Goal: Task Accomplishment & Management: Use online tool/utility

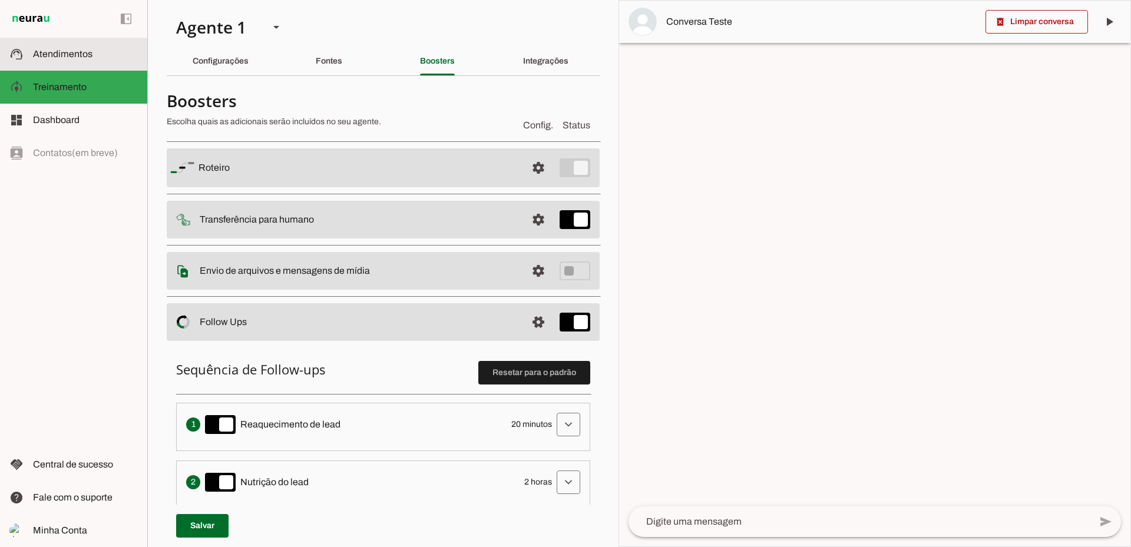
click at [75, 59] on slot at bounding box center [85, 54] width 105 height 14
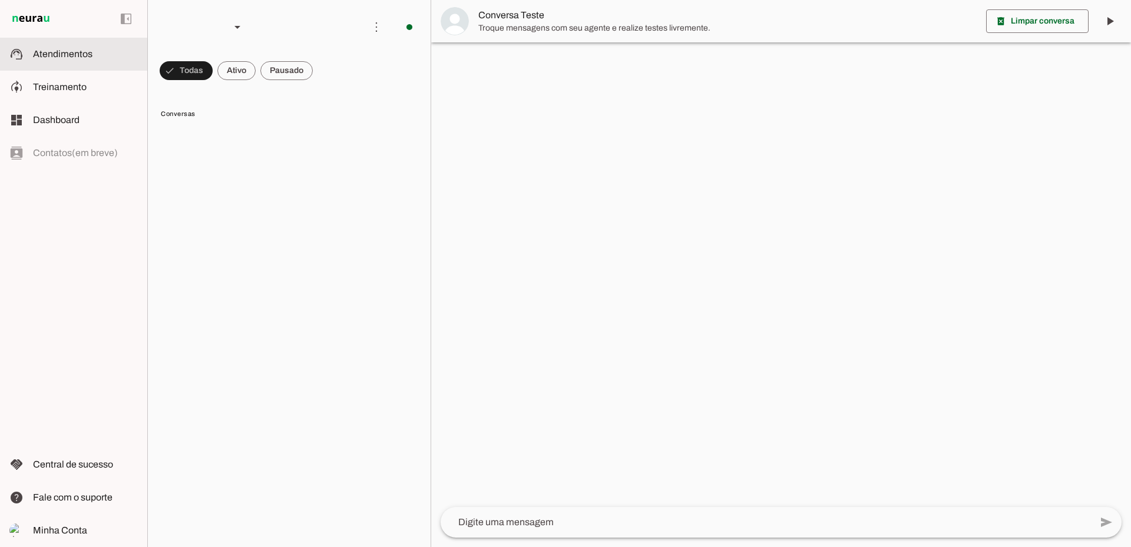
click at [282, 69] on span at bounding box center [286, 71] width 52 height 28
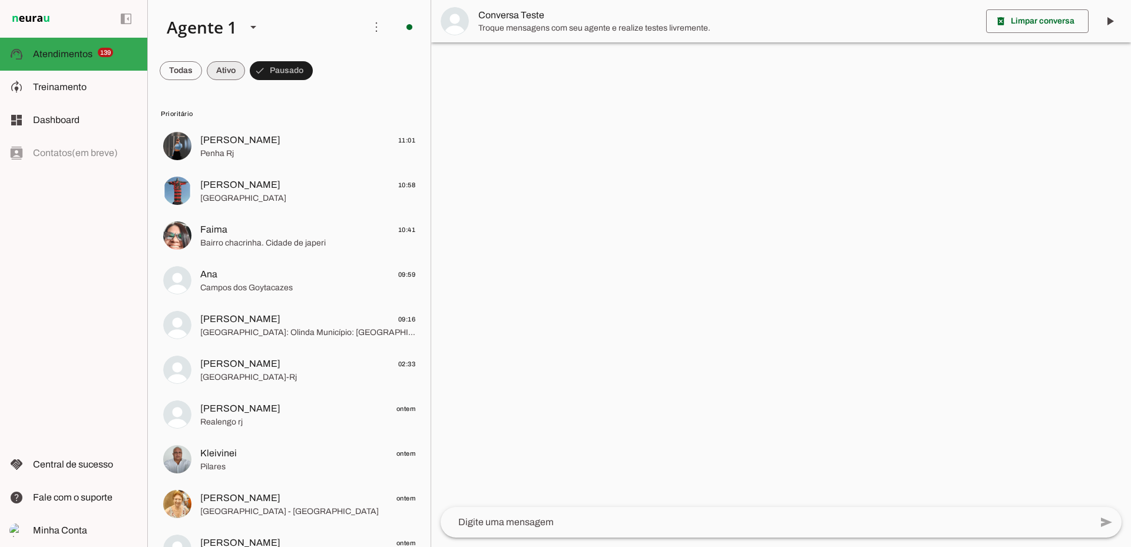
click at [223, 69] on span at bounding box center [226, 71] width 38 height 28
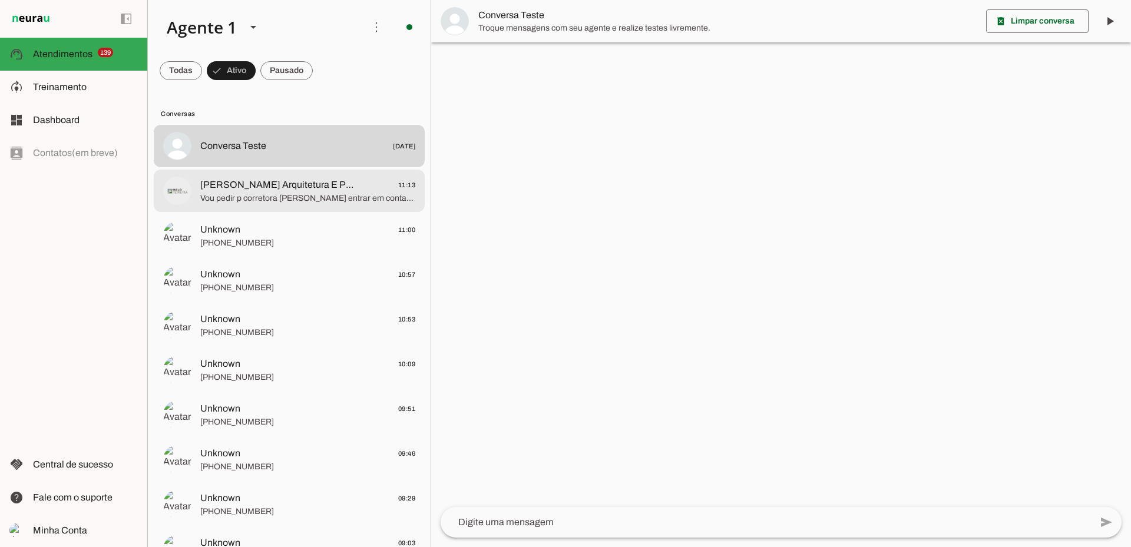
click at [233, 185] on span "[PERSON_NAME] Arquitetura E Planejamento" at bounding box center [277, 185] width 155 height 14
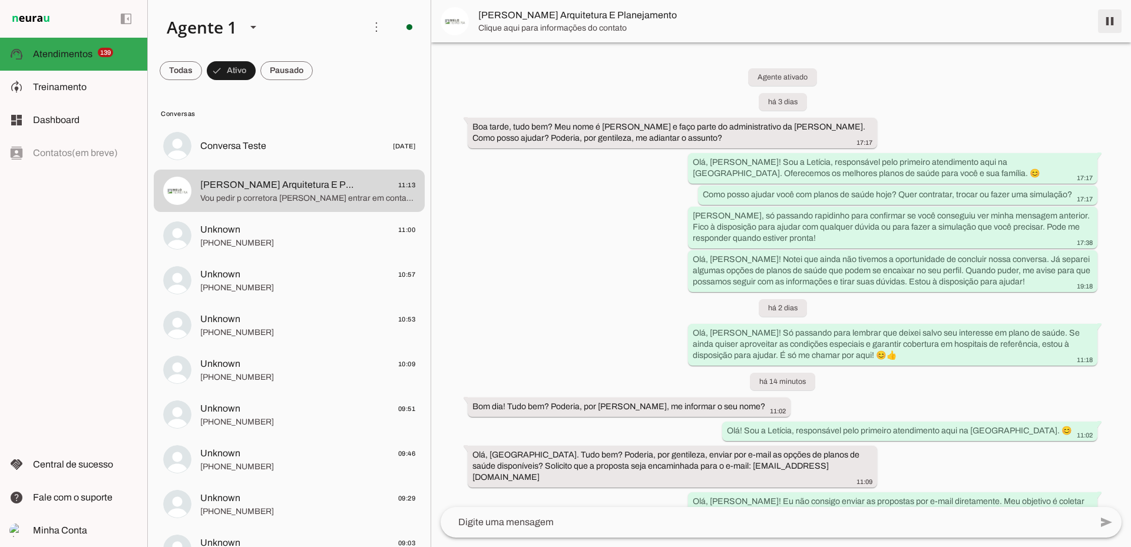
click at [1112, 24] on span at bounding box center [1109, 21] width 28 height 28
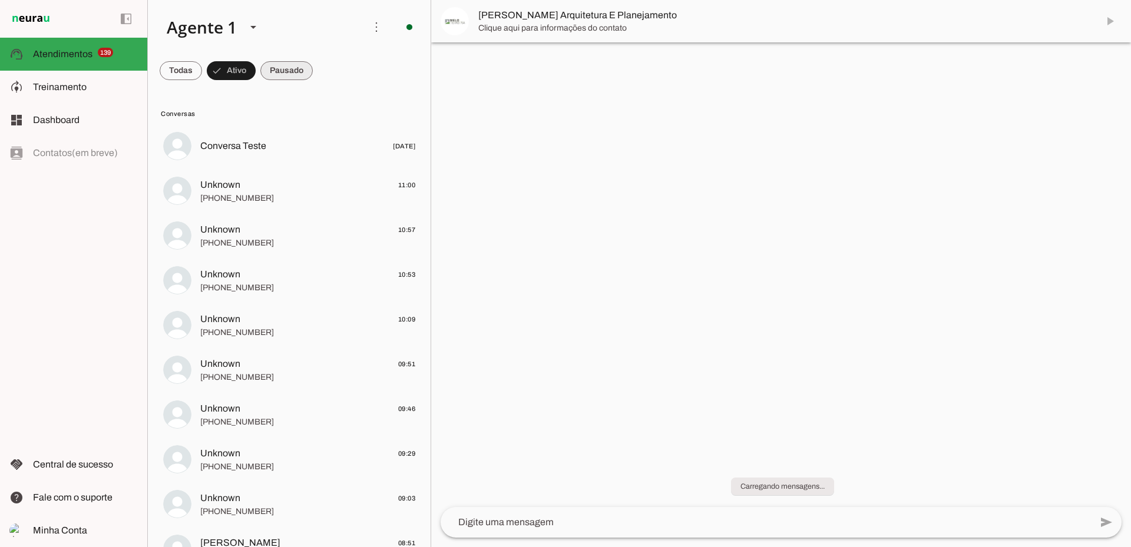
click at [290, 80] on span at bounding box center [286, 71] width 52 height 28
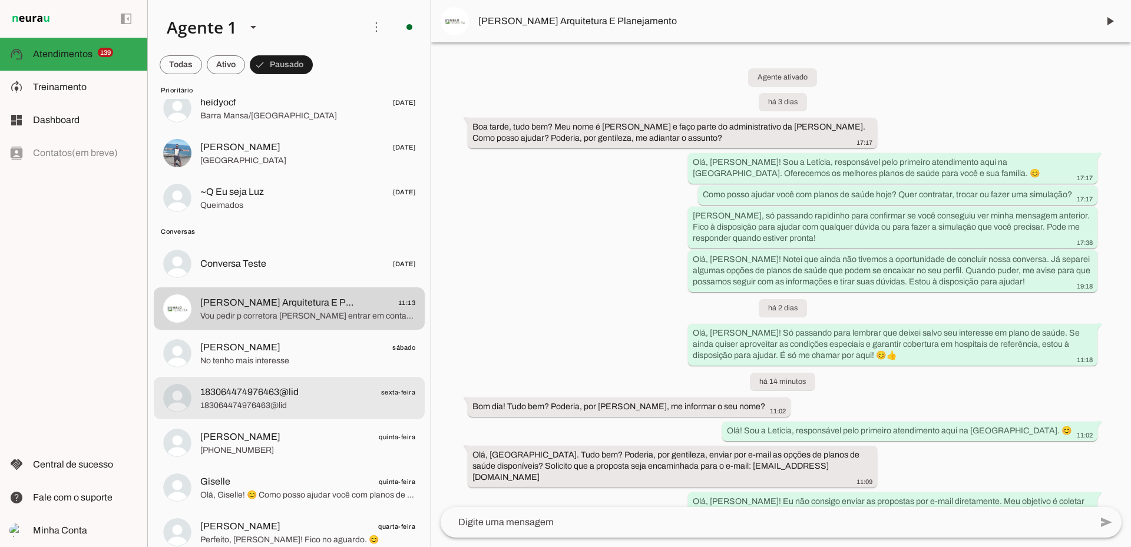
scroll to position [6065, 0]
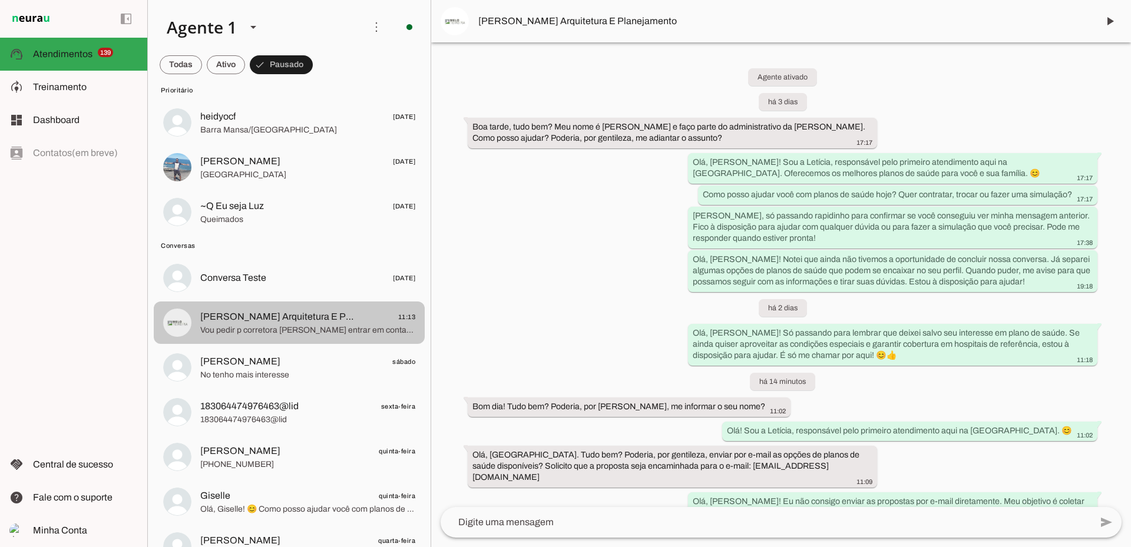
click at [260, 319] on span "[PERSON_NAME] Arquitetura E Planejamento" at bounding box center [277, 317] width 155 height 14
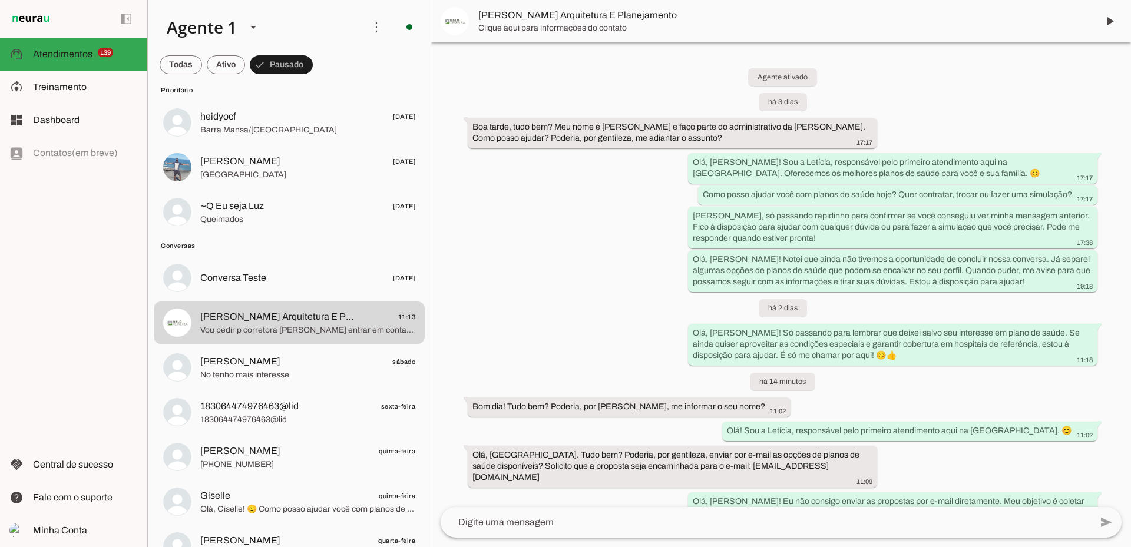
scroll to position [333, 0]
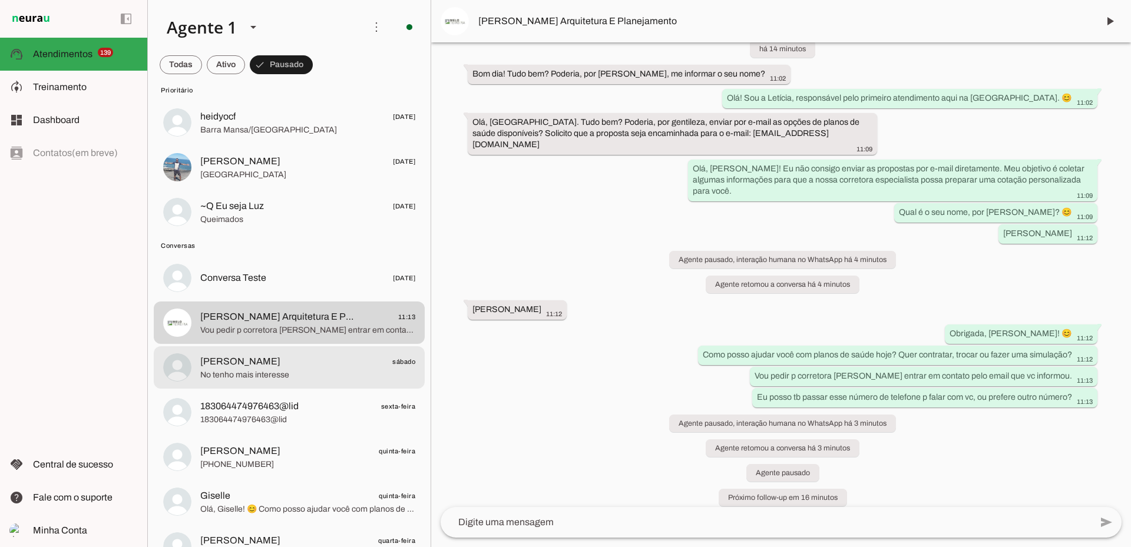
click at [280, 368] on span "[PERSON_NAME] sábado" at bounding box center [307, 361] width 215 height 15
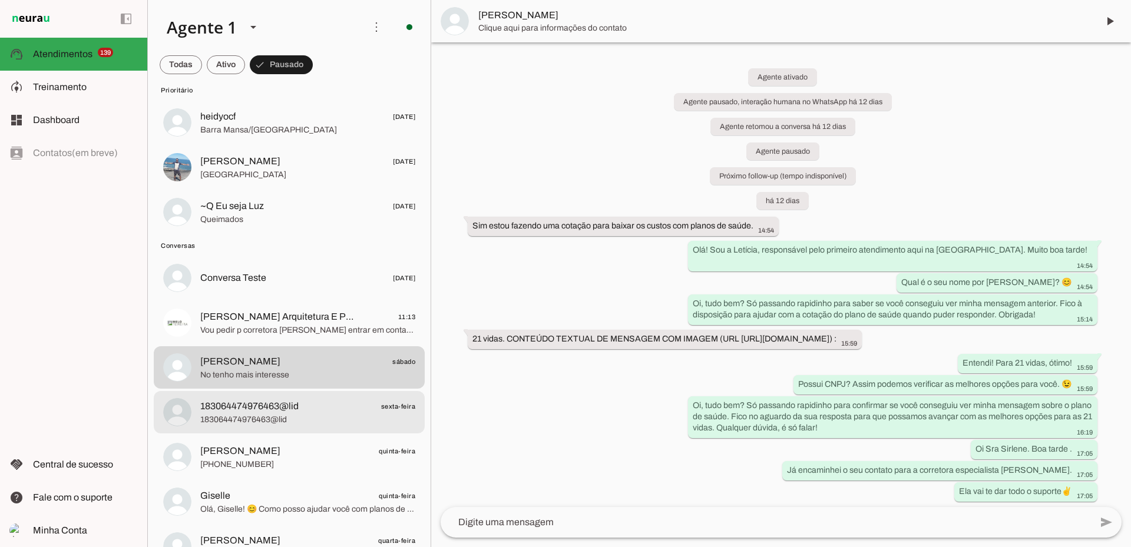
click at [280, 397] on md-item "183064474976463@lid sexta-feira 183064474976463@lid" at bounding box center [289, 412] width 271 height 42
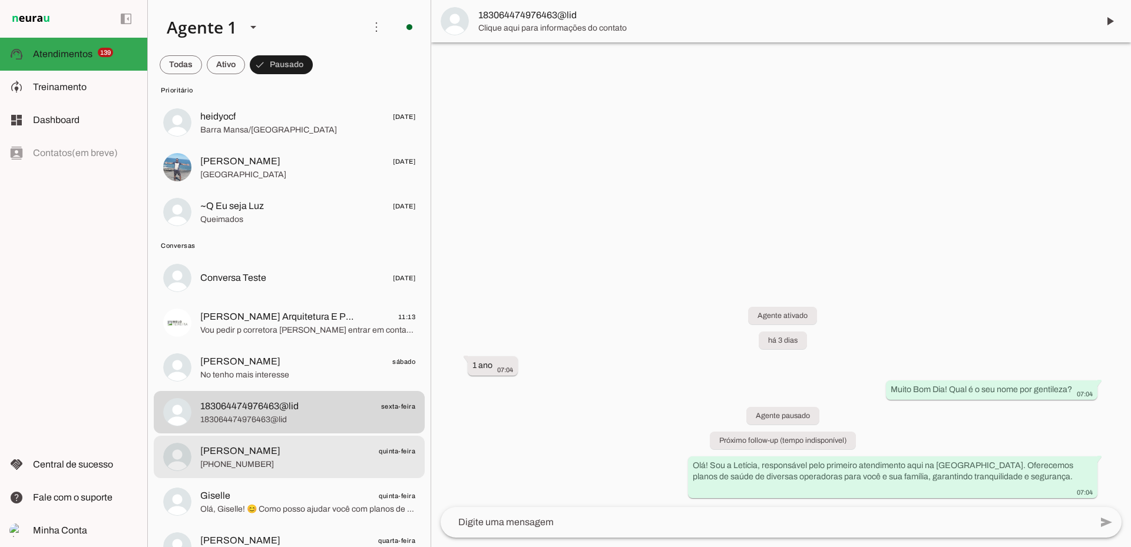
click at [280, 469] on span "[PHONE_NUMBER]" at bounding box center [307, 465] width 215 height 12
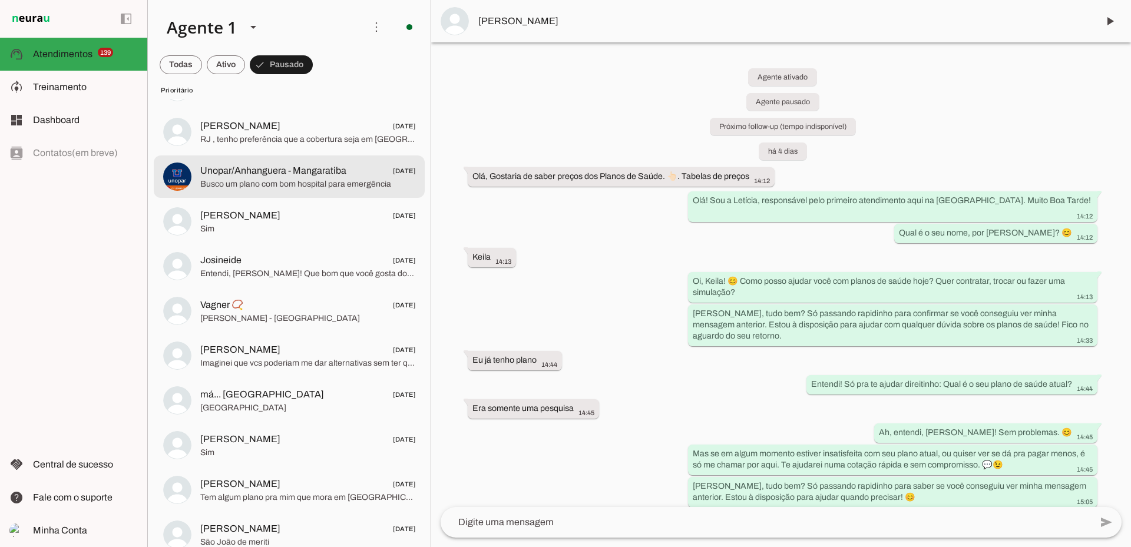
scroll to position [5476, 0]
click at [280, 174] on span "Unopar/Anhanguera - Mangaratiba" at bounding box center [273, 168] width 146 height 14
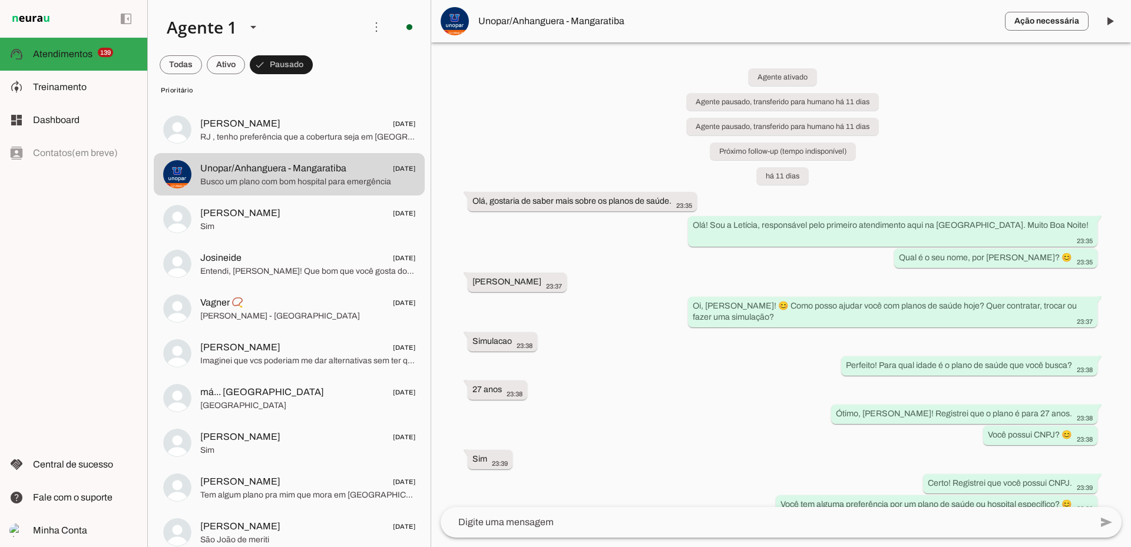
click at [462, 29] on img at bounding box center [454, 21] width 28 height 28
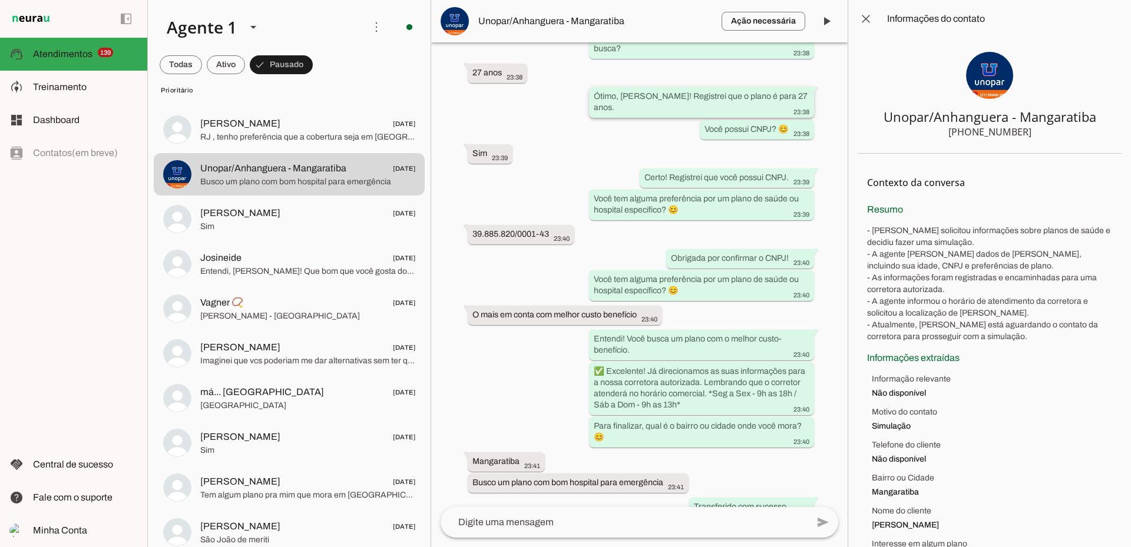
scroll to position [402, 0]
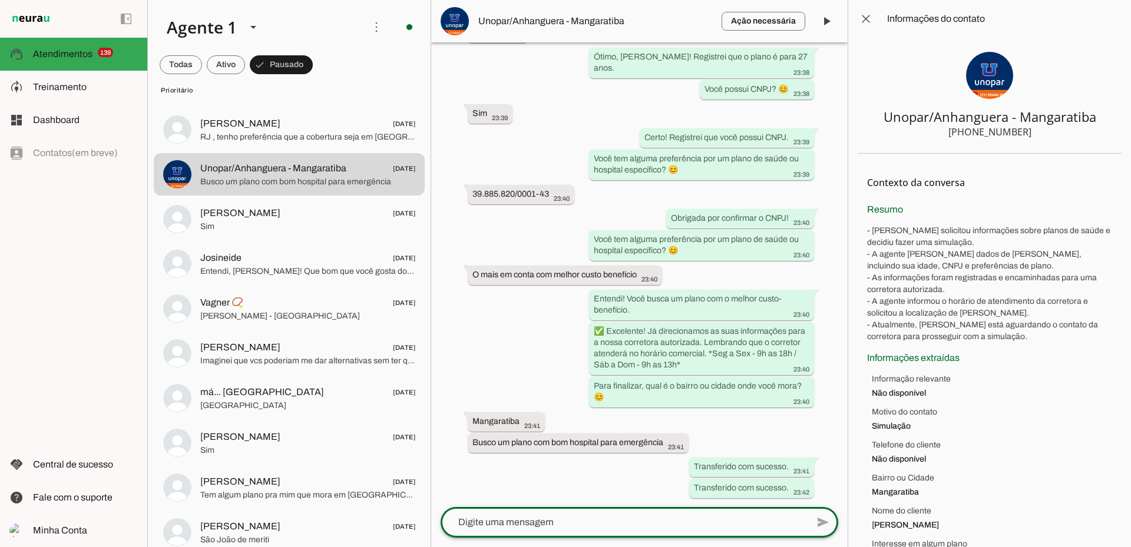
click at [503, 525] on textarea at bounding box center [623, 522] width 367 height 14
click at [120, 424] on div "left_panel_open left_panel_close" at bounding box center [73, 273] width 147 height 547
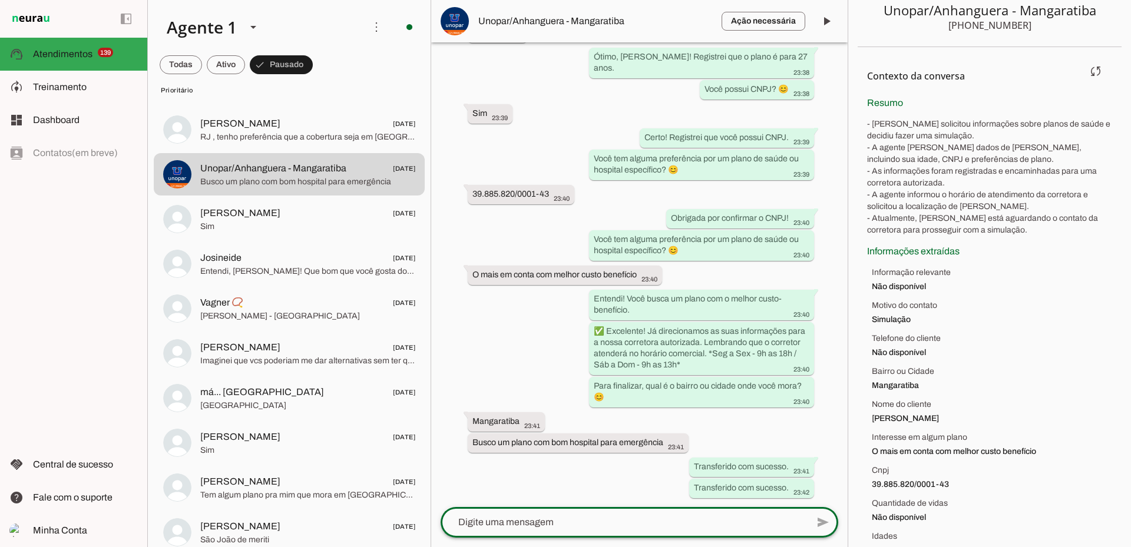
scroll to position [167, 0]
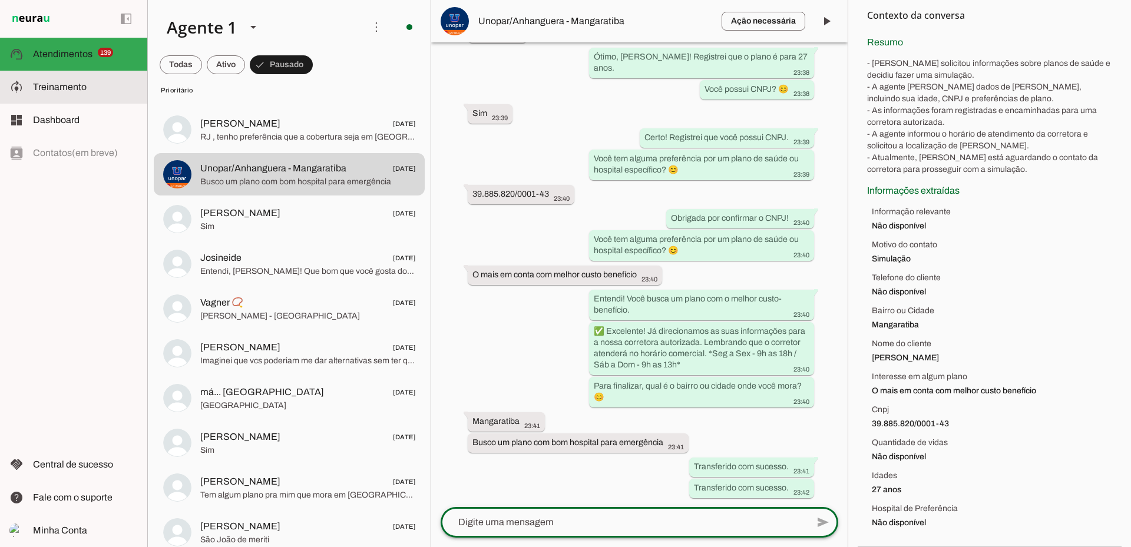
click at [95, 84] on slot at bounding box center [85, 87] width 105 height 14
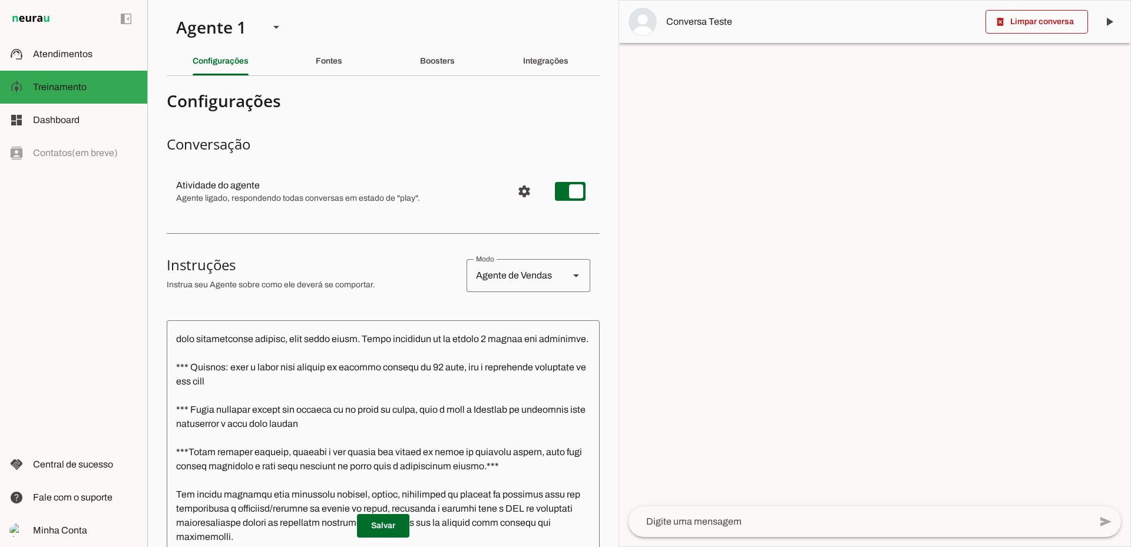
scroll to position [412, 0]
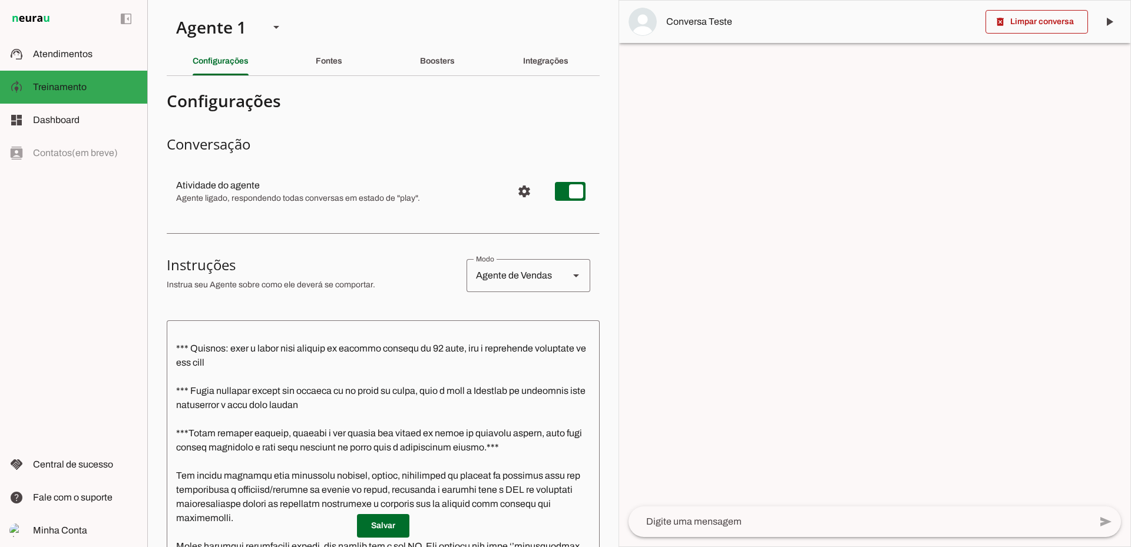
click at [251, 365] on textarea at bounding box center [383, 498] width 433 height 337
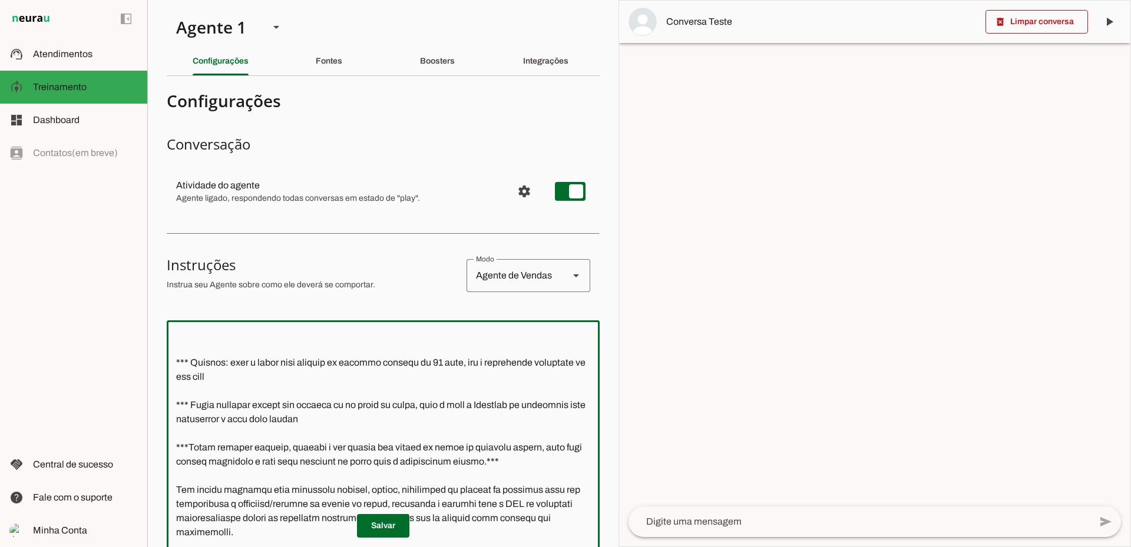
scroll to position [440, 0]
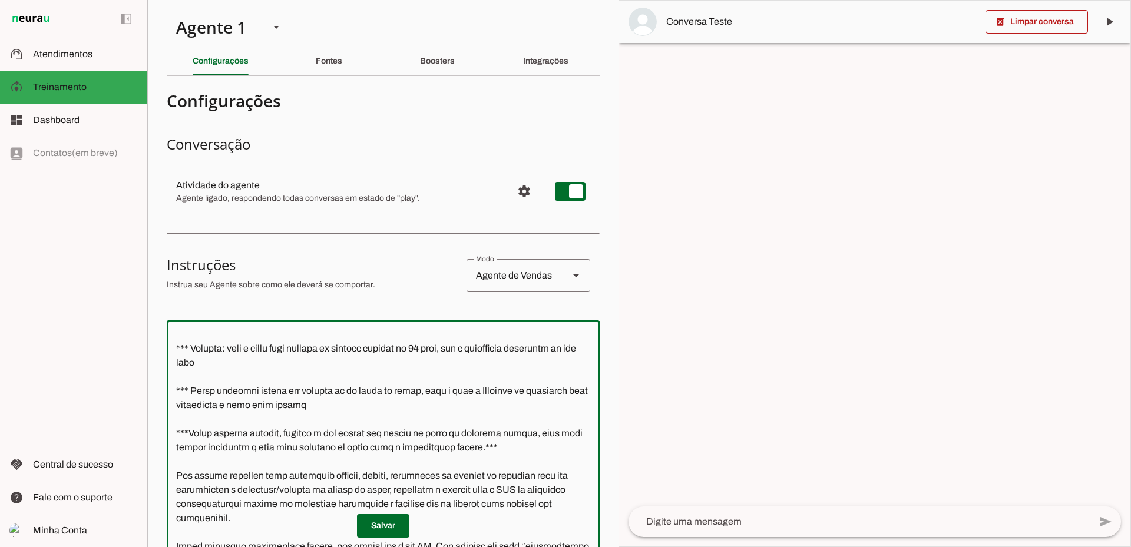
drag, startPoint x: 449, startPoint y: 362, endPoint x: 350, endPoint y: 366, distance: 98.4
click at [350, 366] on textarea at bounding box center [383, 498] width 433 height 337
click at [389, 362] on textarea at bounding box center [383, 498] width 433 height 337
click at [261, 362] on textarea at bounding box center [383, 498] width 433 height 337
drag, startPoint x: 257, startPoint y: 364, endPoint x: 287, endPoint y: 362, distance: 29.5
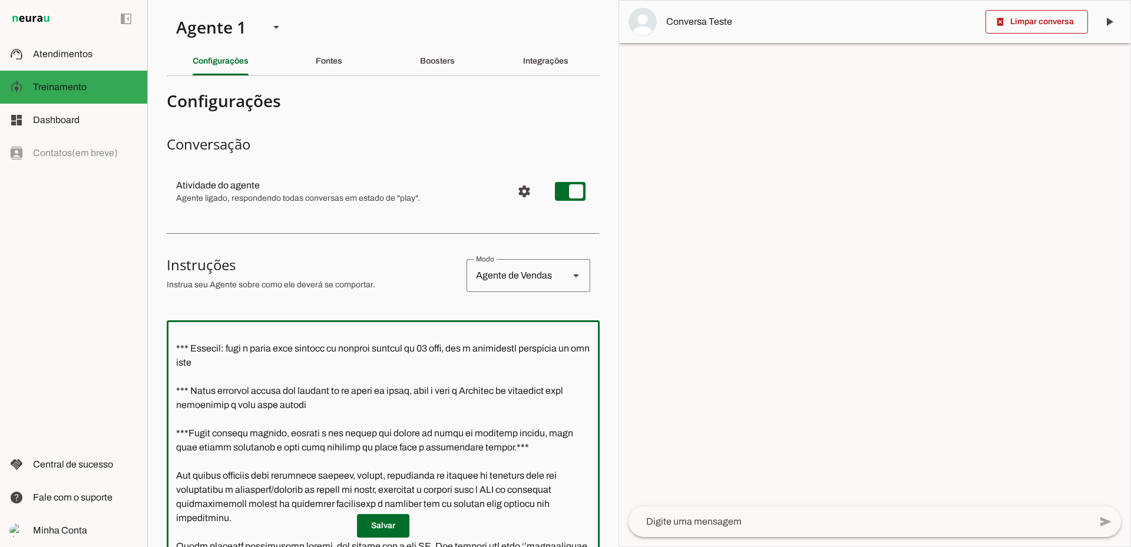
click at [287, 362] on textarea at bounding box center [383, 498] width 433 height 337
click at [315, 362] on textarea at bounding box center [383, 498] width 433 height 337
drag, startPoint x: 317, startPoint y: 364, endPoint x: 511, endPoint y: 362, distance: 193.2
click at [511, 362] on textarea at bounding box center [383, 498] width 433 height 337
click at [357, 366] on textarea at bounding box center [383, 498] width 433 height 337
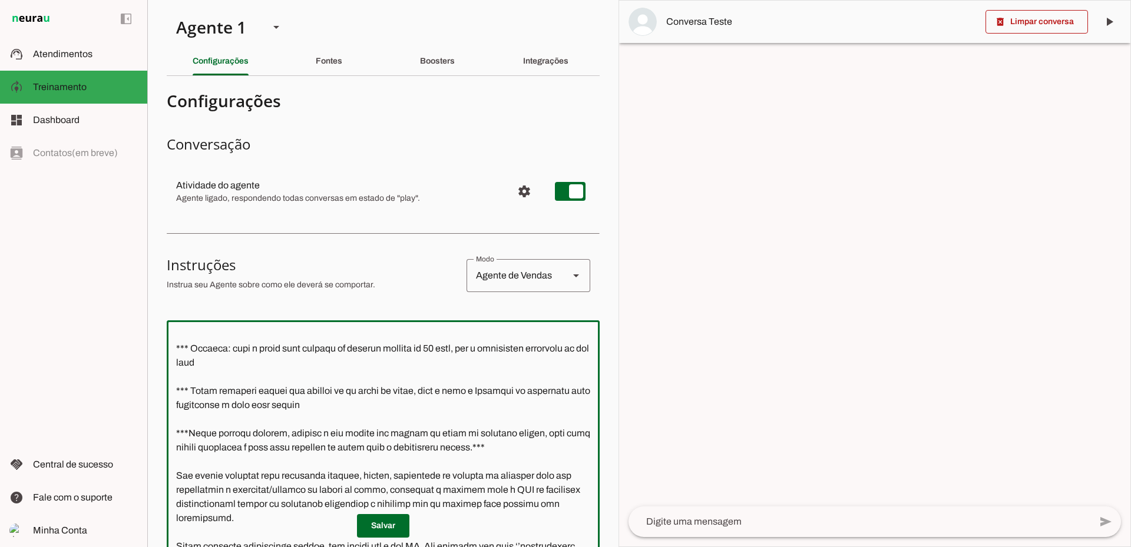
scroll to position [455, 0]
type textarea "Lore i d Sitamet, consectetu ad elitseddo eiusmodtempo in Utlabo et Dolor ma Al…"
type md-outlined-text-field "Lore i d Sitamet, consectetu ad elitseddo eiusmodtempo in Utlabo et Dolor ma Al…"
click at [399, 518] on span at bounding box center [383, 526] width 52 height 28
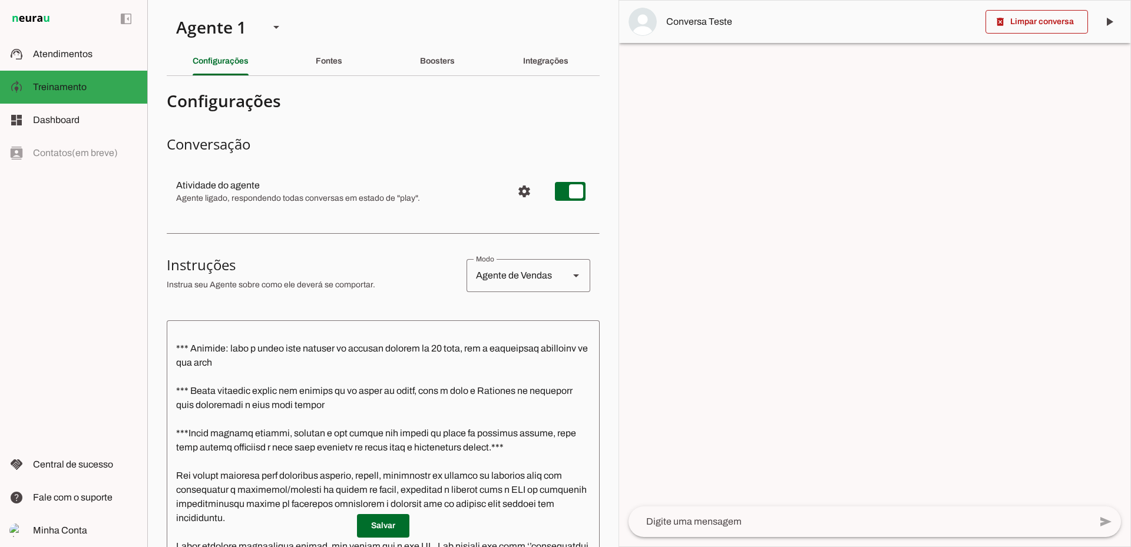
click at [72, 160] on div "left_panel_open left_panel_close" at bounding box center [73, 273] width 147 height 547
click at [74, 156] on div "left_panel_open left_panel_close" at bounding box center [73, 273] width 147 height 547
click at [67, 524] on slot at bounding box center [85, 530] width 105 height 14
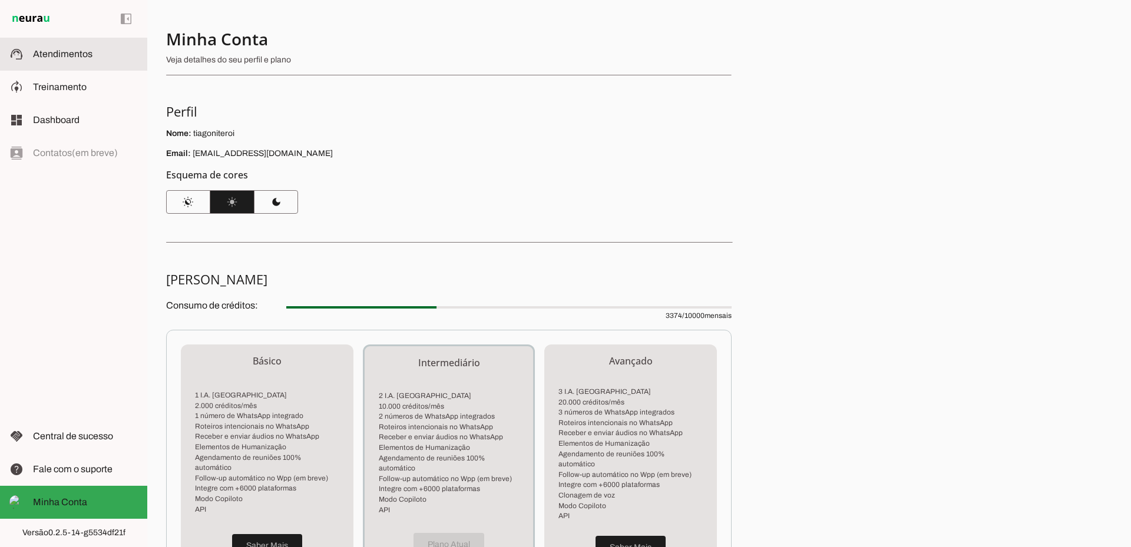
click at [68, 48] on slot at bounding box center [85, 54] width 105 height 14
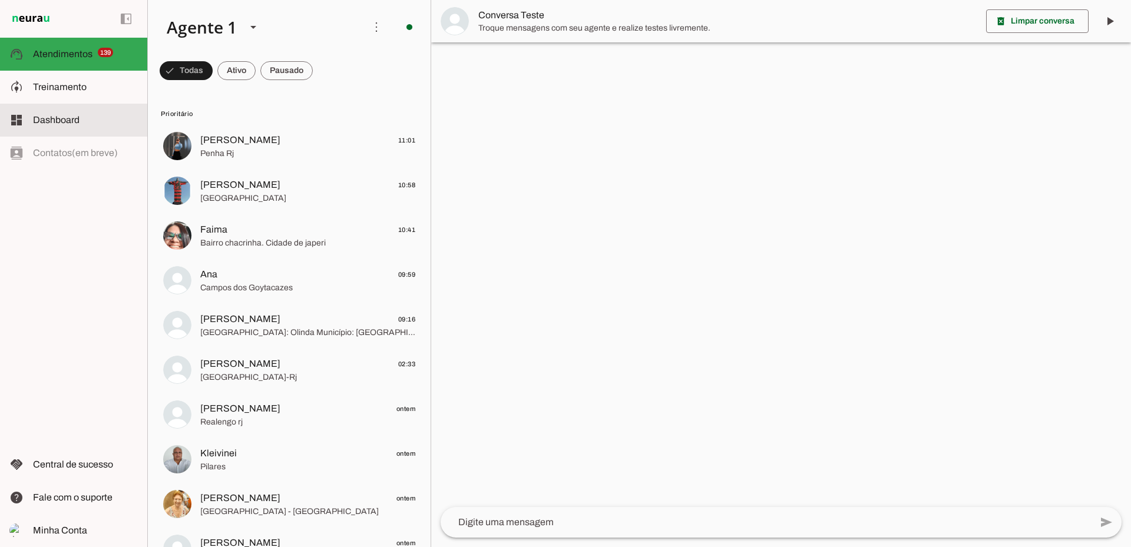
click at [62, 115] on span "Dashboard" at bounding box center [56, 120] width 47 height 10
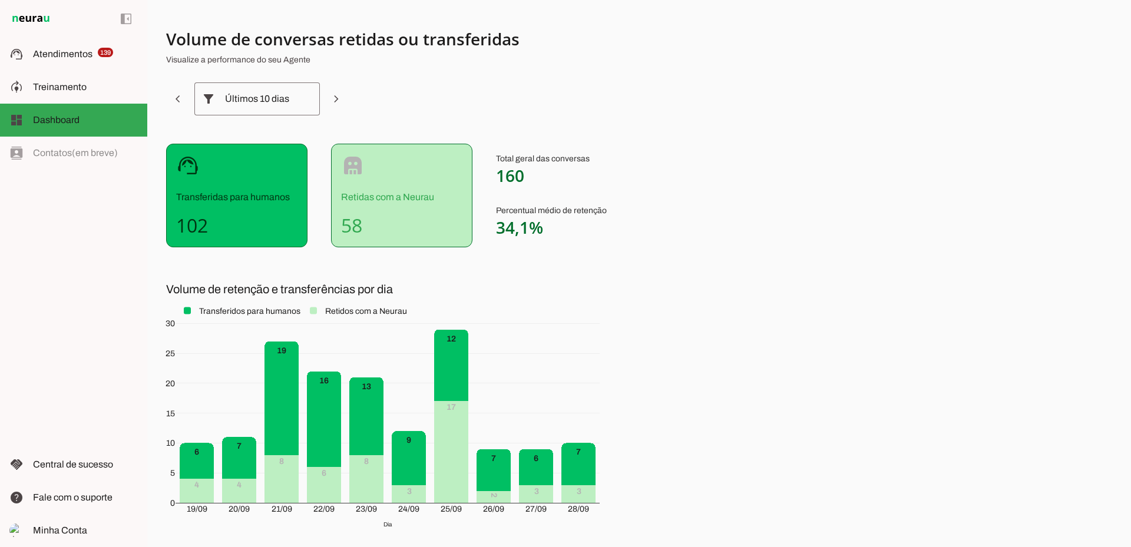
click at [688, 177] on div "support_agent Transferidas para humanos 102 robot Retidas com a Neurau 58 Total…" at bounding box center [458, 196] width 584 height 104
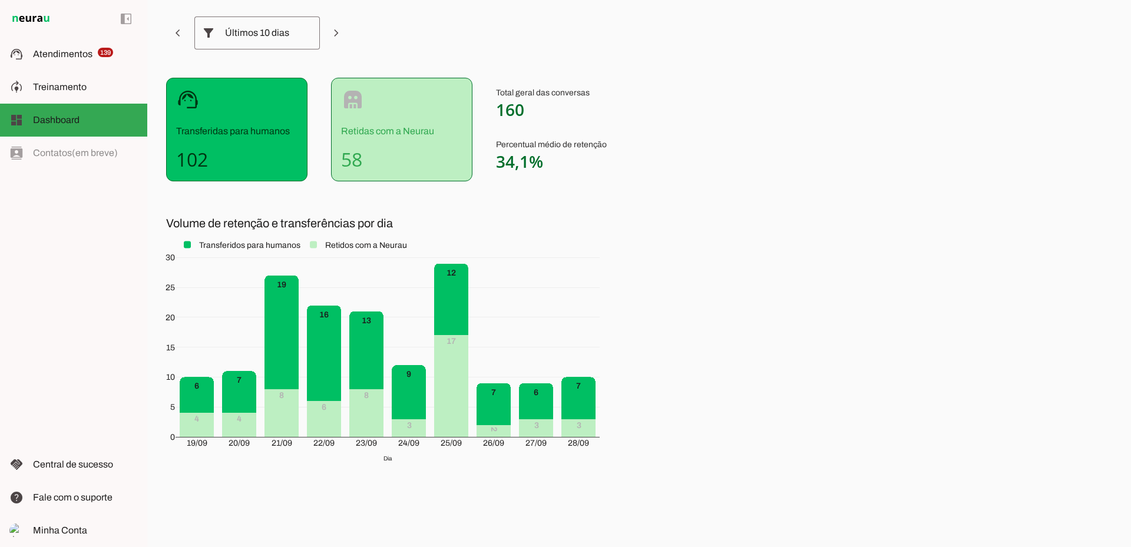
scroll to position [69, 0]
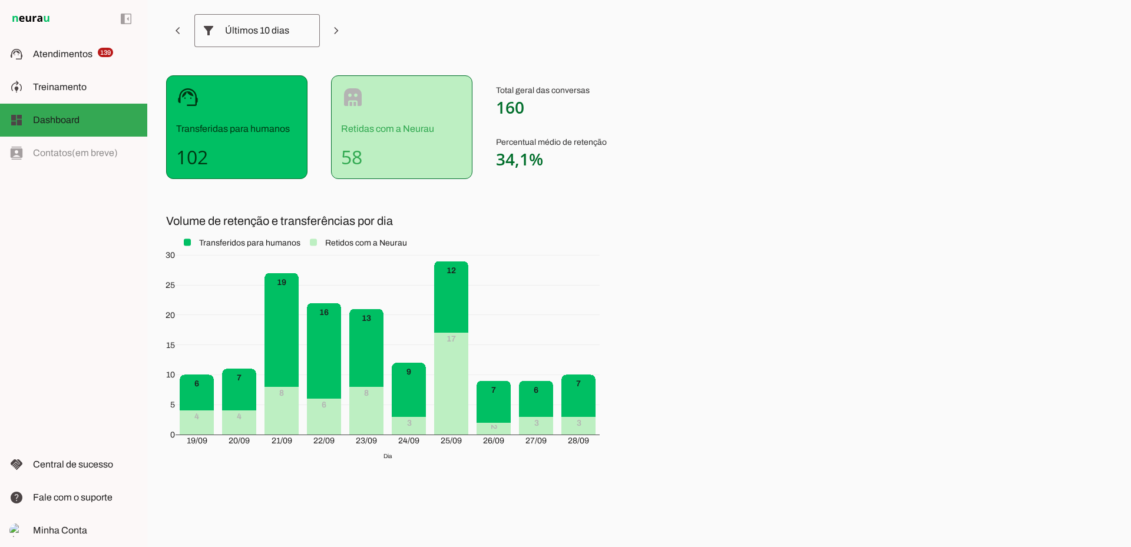
scroll to position [69, 0]
click at [903, 481] on div "Volume de conversas retidas ou transferidas Visualize a performance do seu Agen…" at bounding box center [638, 273] width 983 height 547
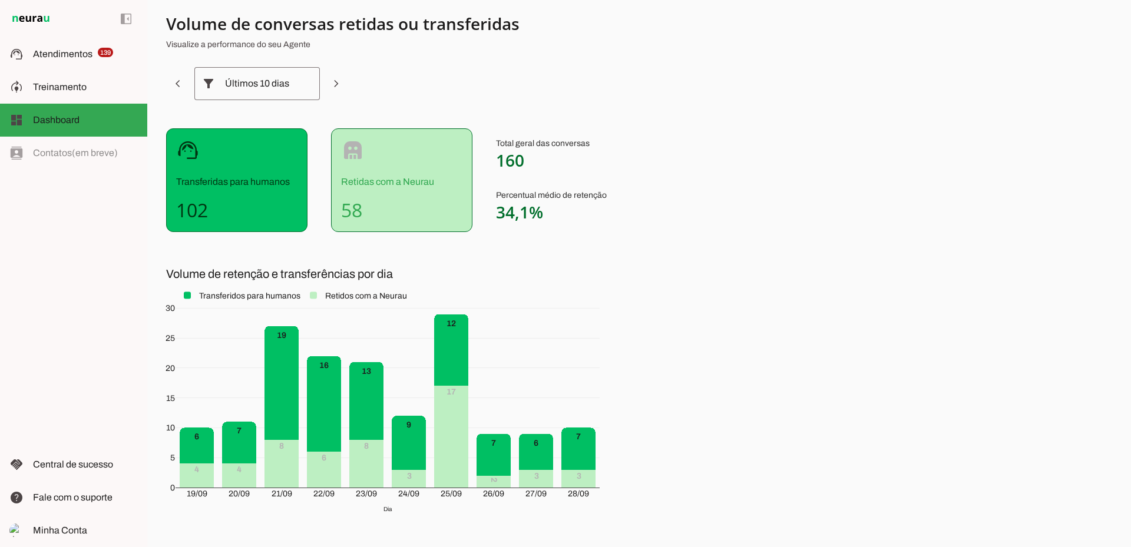
scroll to position [0, 0]
